Goal: Use online tool/utility: Utilize a website feature to perform a specific function

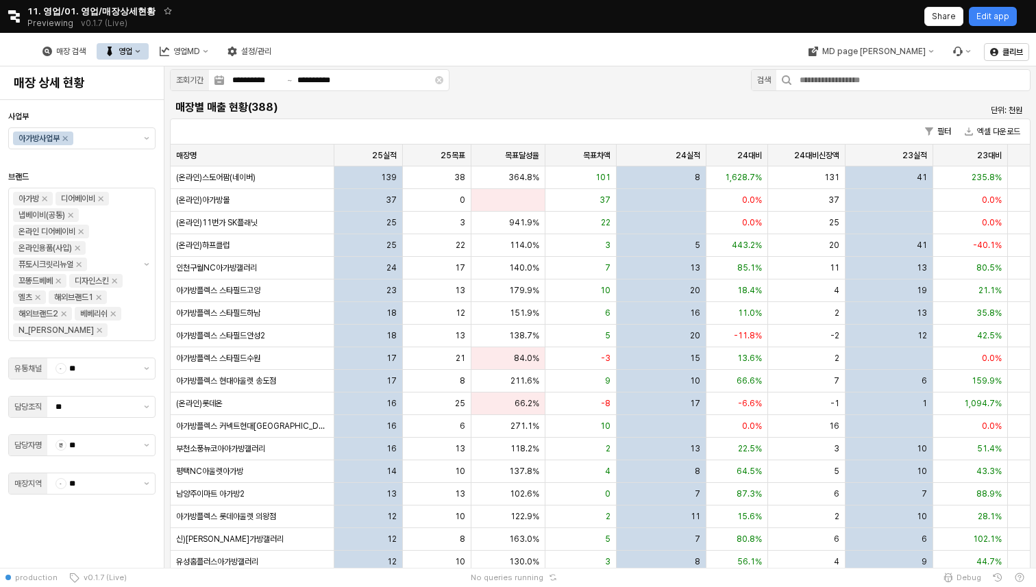
click at [917, 60] on div "MD page [PERSON_NAME]" at bounding box center [889, 51] width 179 height 33
click at [921, 58] on button "MD page [PERSON_NAME]" at bounding box center [871, 51] width 142 height 16
click at [929, 77] on div "에뜨와" at bounding box center [903, 76] width 84 height 11
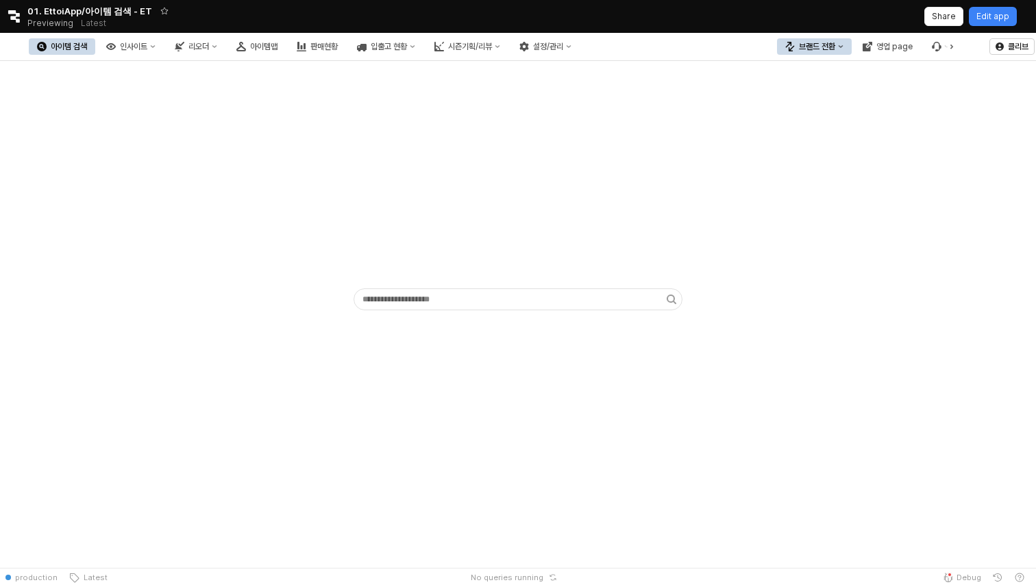
click at [840, 47] on icon "브랜드 전환" at bounding box center [840, 46] width 5 height 5
click at [834, 73] on div "아가방" at bounding box center [828, 71] width 84 height 11
click at [421, 40] on button "입출고현황" at bounding box center [385, 46] width 73 height 16
click at [490, 51] on div "시즌기획/리뷰" at bounding box center [468, 47] width 44 height 10
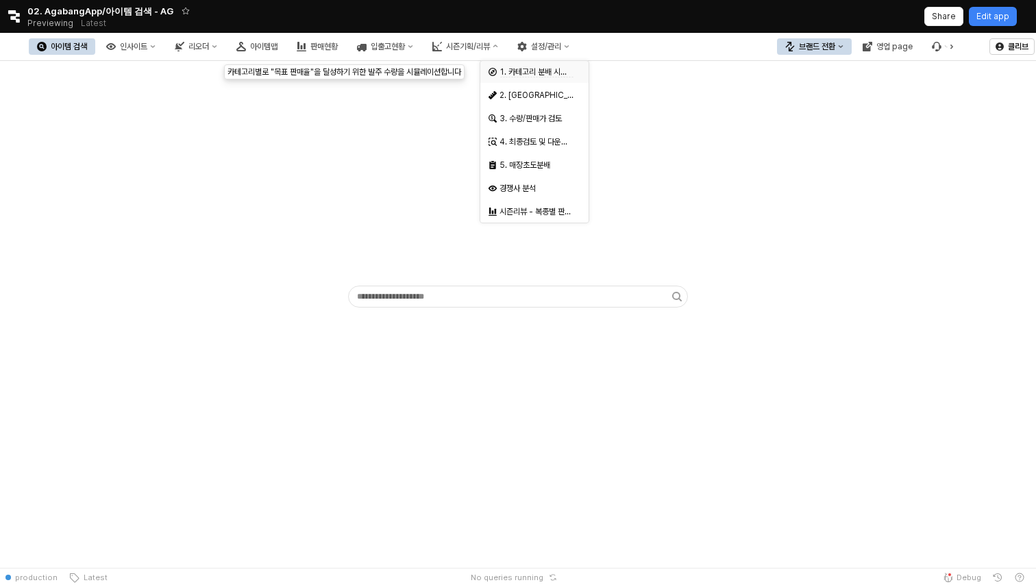
click at [533, 79] on div "1. 카테고리 분배 시뮬레이션" at bounding box center [534, 72] width 108 height 22
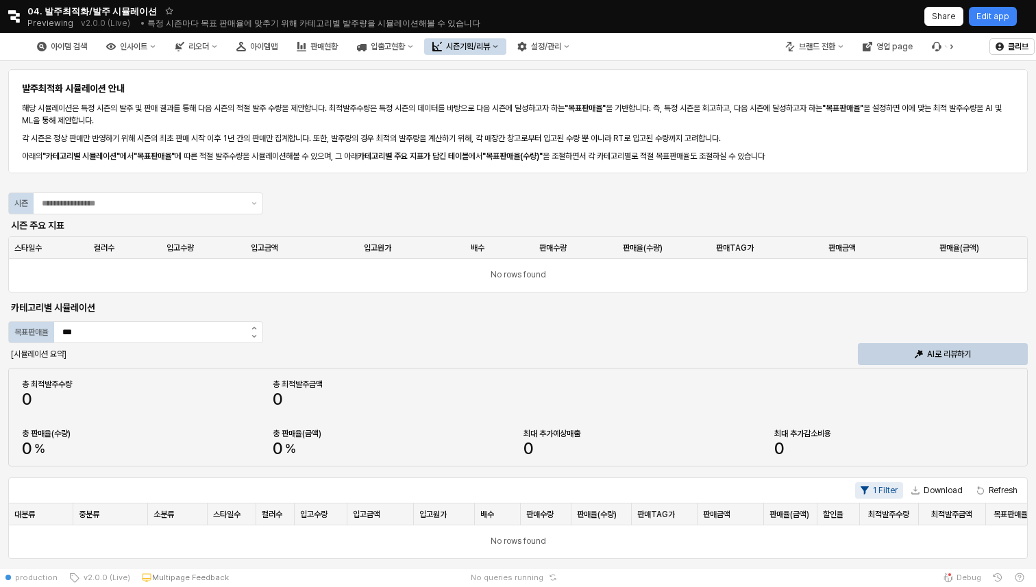
scroll to position [19, 0]
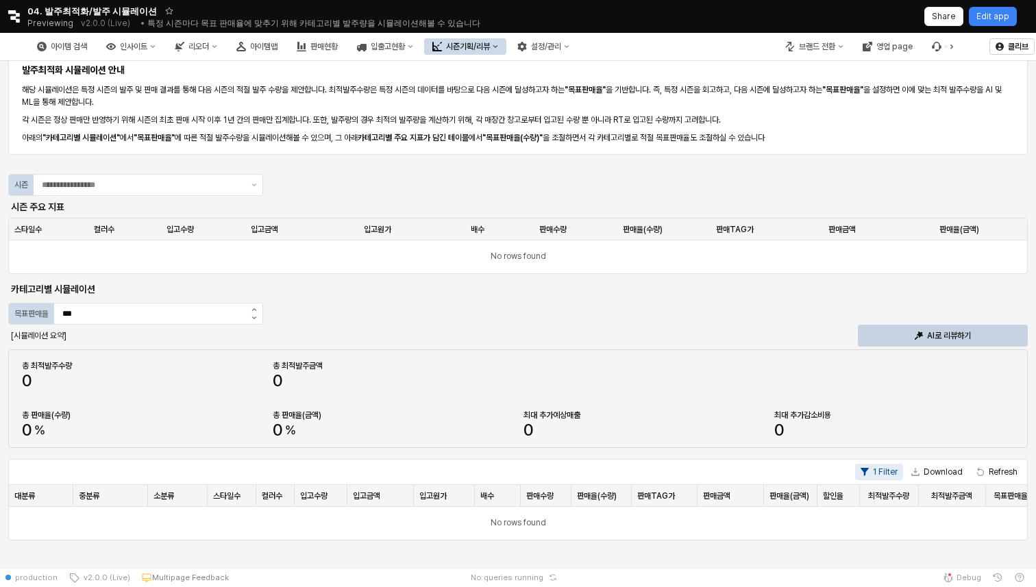
click at [245, 197] on div "시즌 주요 지표" at bounding box center [135, 207] width 255 height 22
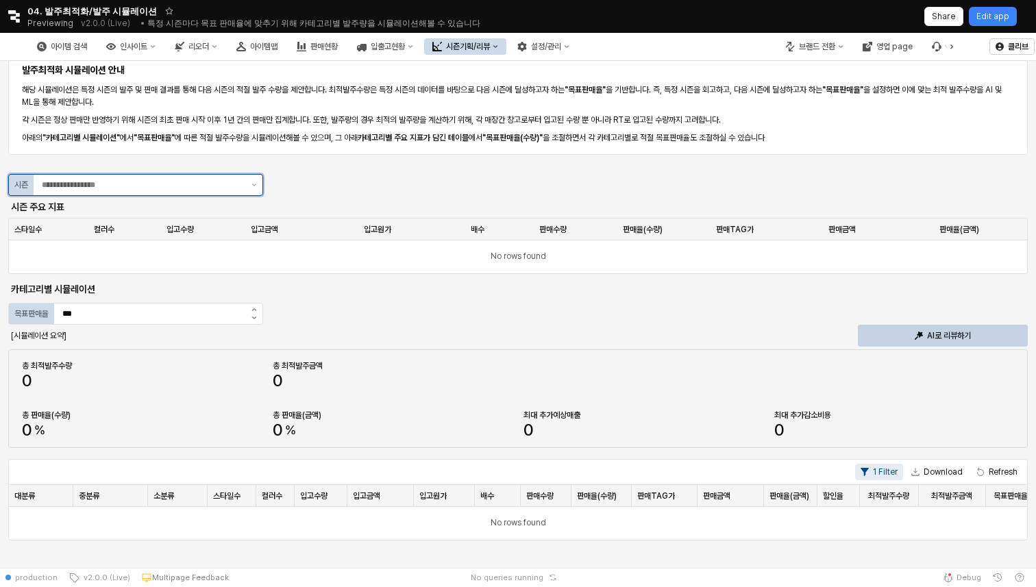
click at [245, 182] on div "App Frame" at bounding box center [140, 185] width 212 height 21
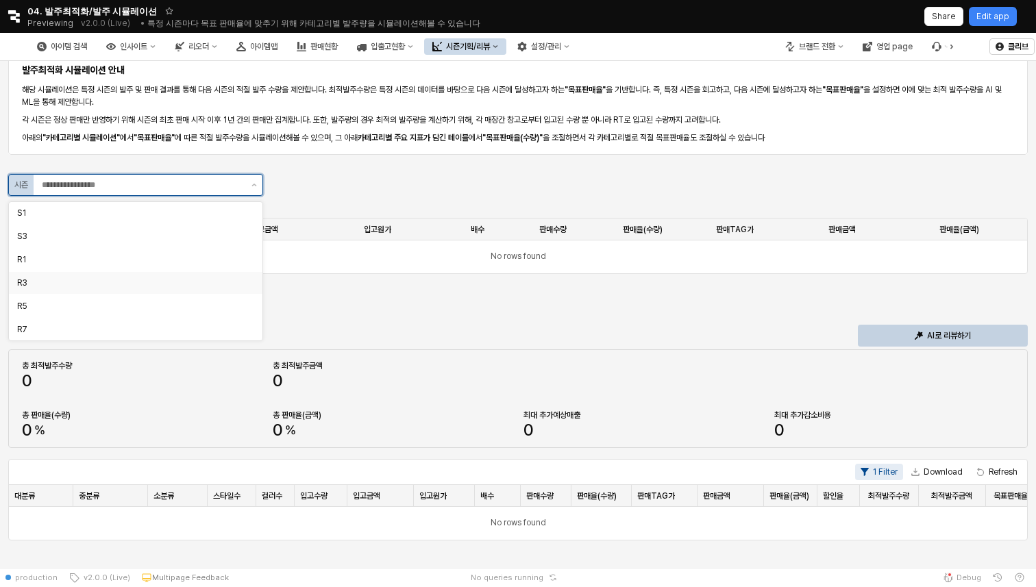
click at [151, 272] on div "R3" at bounding box center [136, 283] width 254 height 22
type input "**"
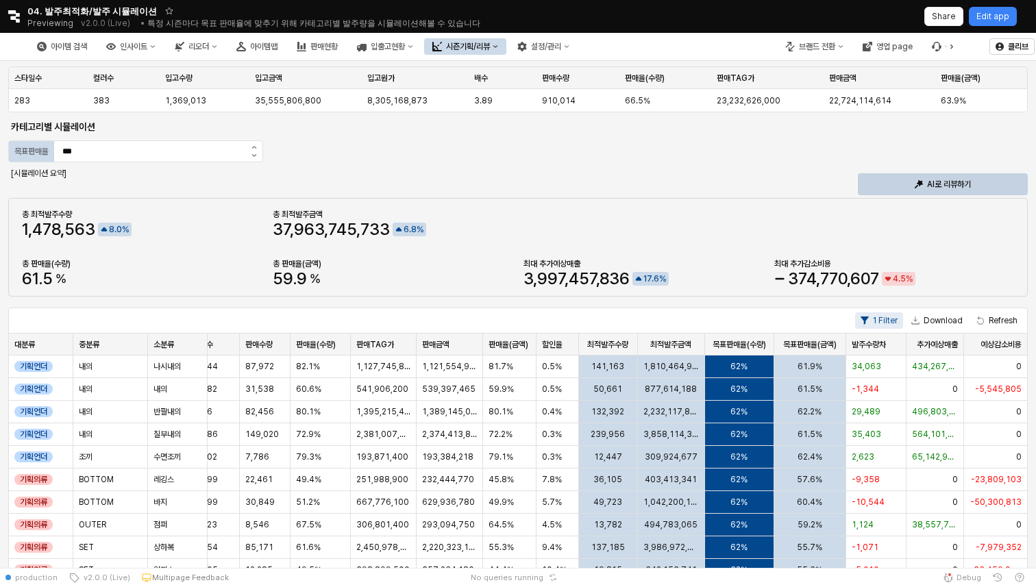
scroll to position [176, 0]
